Goal: Navigation & Orientation: Understand site structure

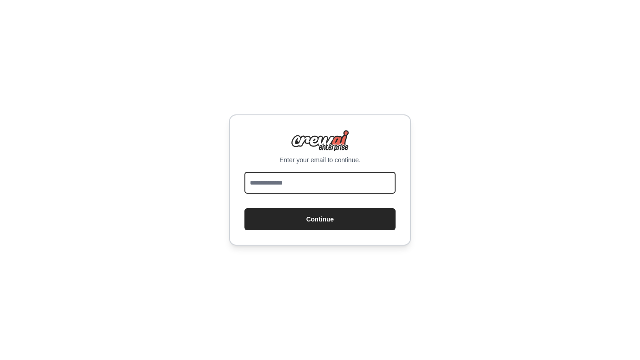
click at [282, 182] on input "email" at bounding box center [320, 183] width 151 height 22
type input "**********"
click at [320, 219] on button "Continue" at bounding box center [320, 219] width 151 height 22
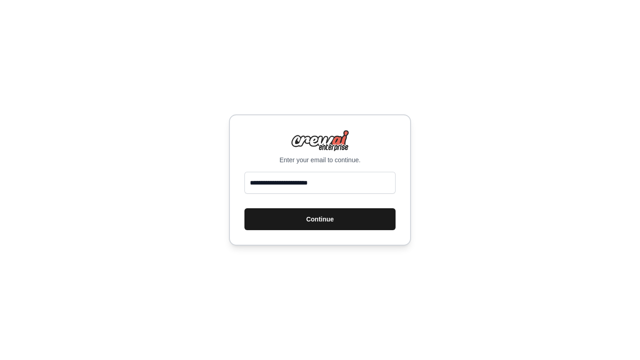
click at [276, 224] on button "Continue" at bounding box center [320, 219] width 151 height 22
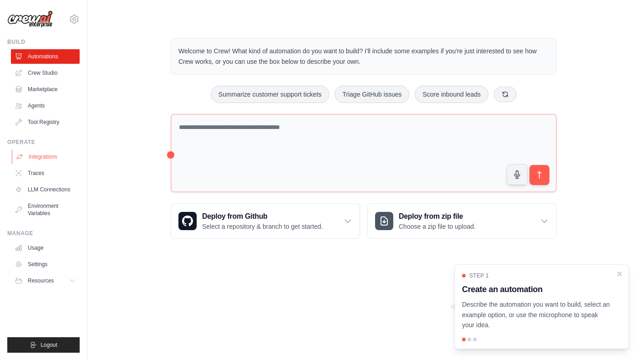
click at [49, 159] on link "Integrations" at bounding box center [46, 156] width 69 height 15
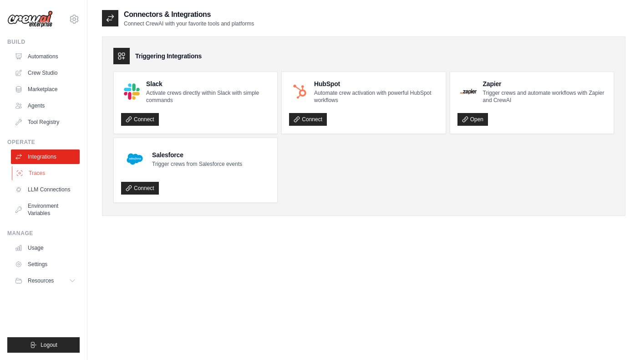
click at [41, 173] on link "Traces" at bounding box center [46, 173] width 69 height 15
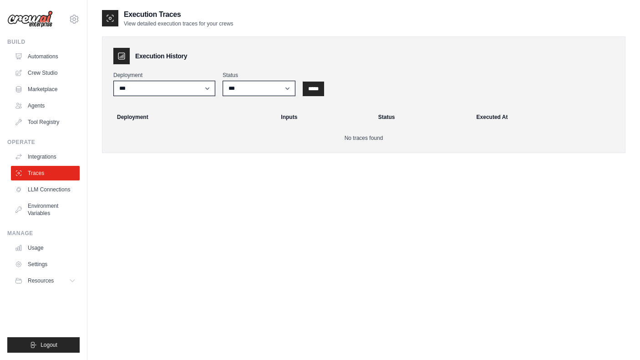
click at [129, 123] on th "Deployment" at bounding box center [190, 117] width 169 height 20
click at [46, 212] on link "Environment Variables" at bounding box center [46, 210] width 69 height 22
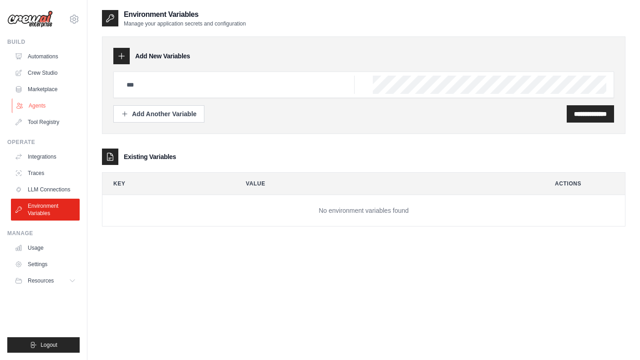
click at [38, 102] on link "Agents" at bounding box center [46, 105] width 69 height 15
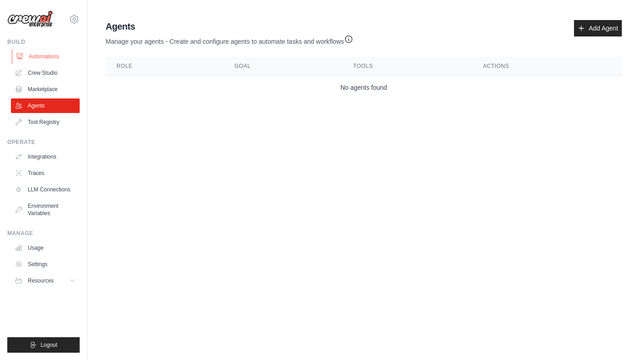
click at [41, 57] on link "Automations" at bounding box center [46, 56] width 69 height 15
